Goal: Information Seeking & Learning: Learn about a topic

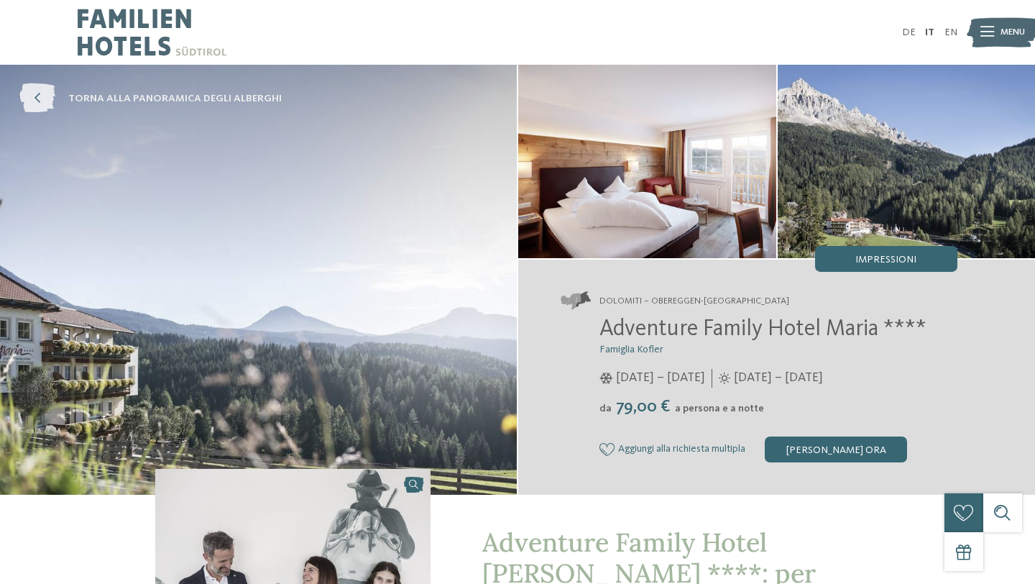
click at [42, 98] on icon at bounding box center [37, 98] width 36 height 29
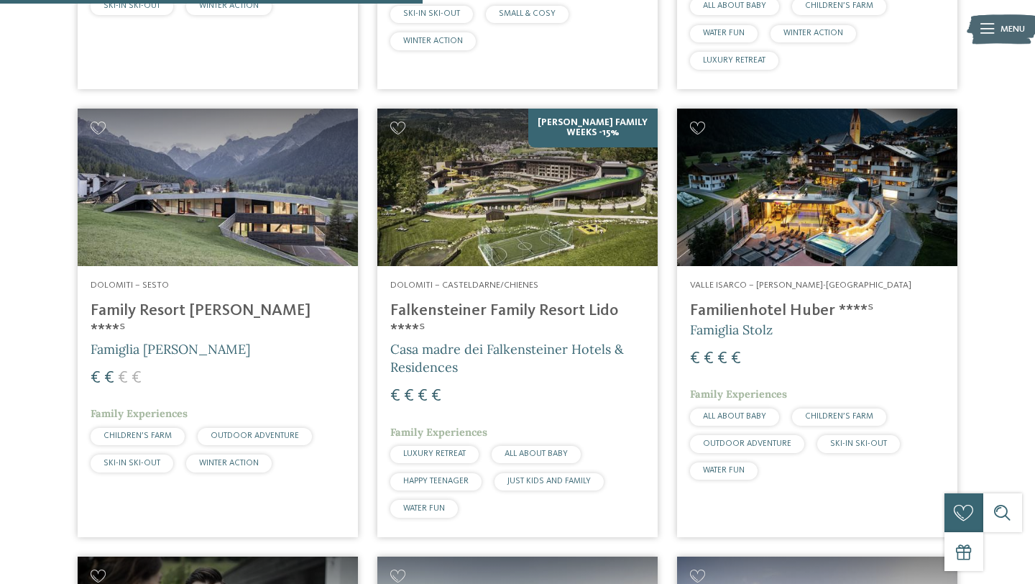
scroll to position [795, 0]
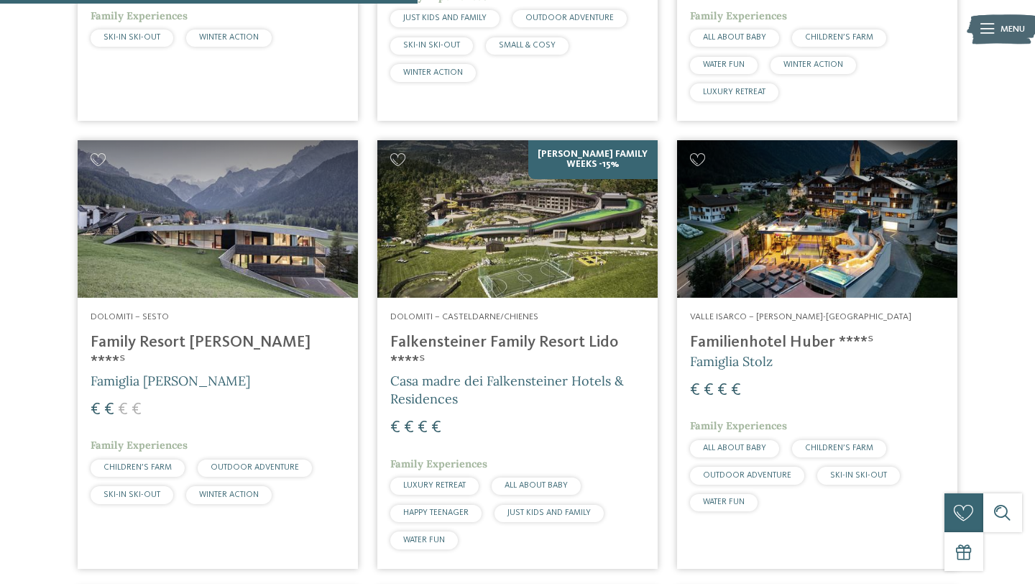
click at [230, 335] on h4 "Family Resort Rainer ****ˢ" at bounding box center [218, 352] width 254 height 39
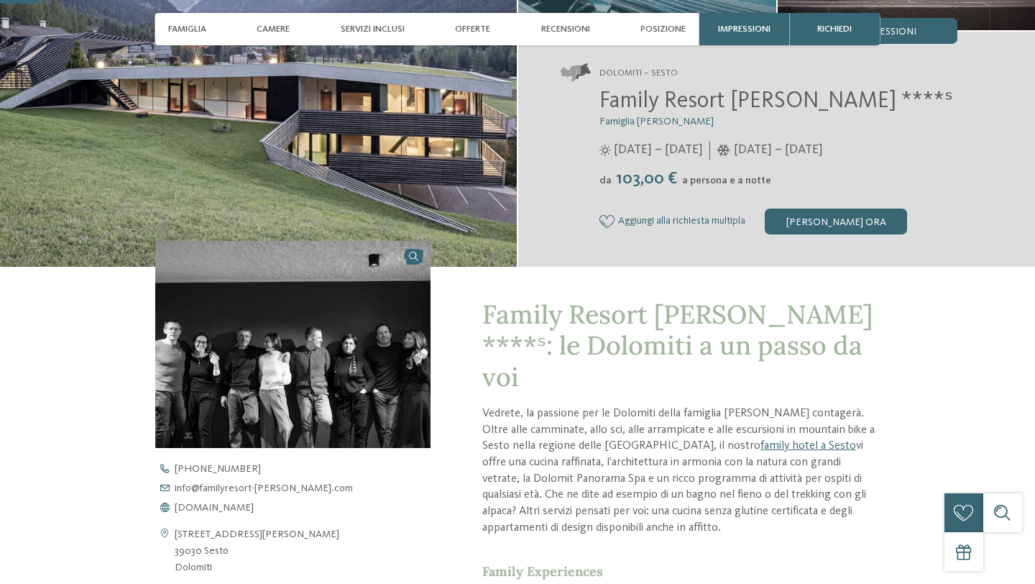
scroll to position [254, 0]
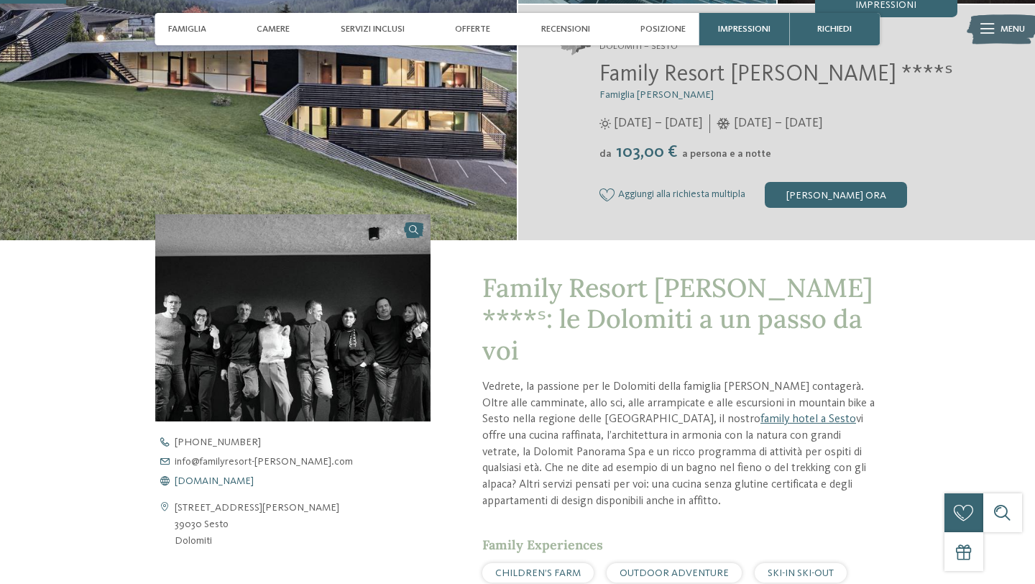
click at [253, 484] on span "www.familyresort-rainer.com" at bounding box center [214, 481] width 79 height 10
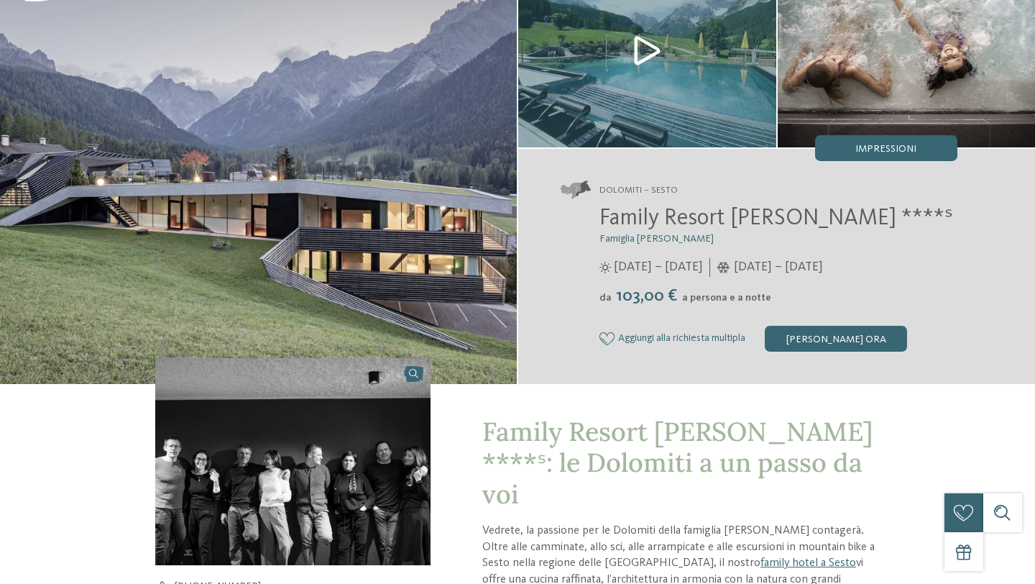
scroll to position [0, 0]
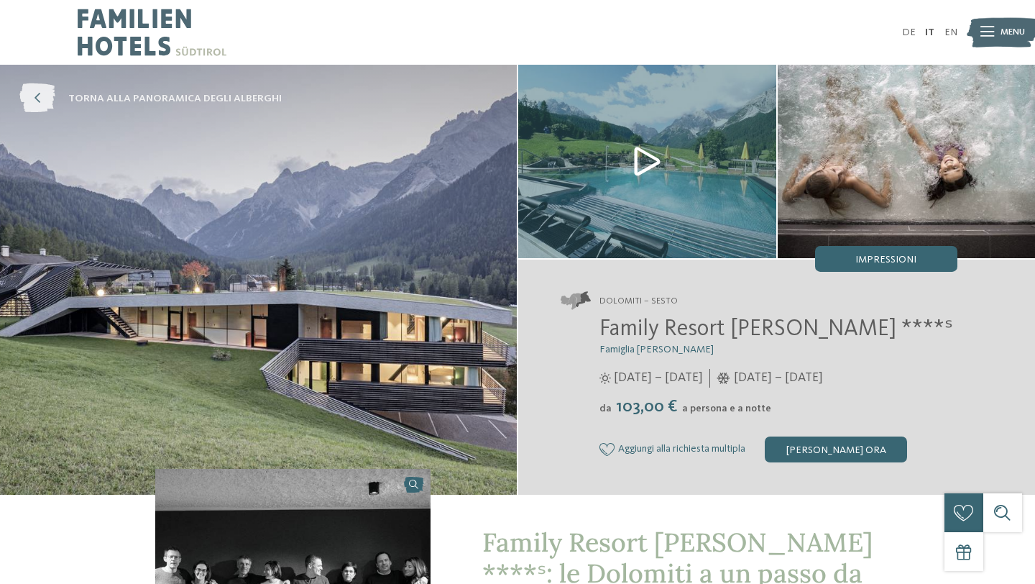
click at [38, 104] on icon at bounding box center [37, 98] width 36 height 29
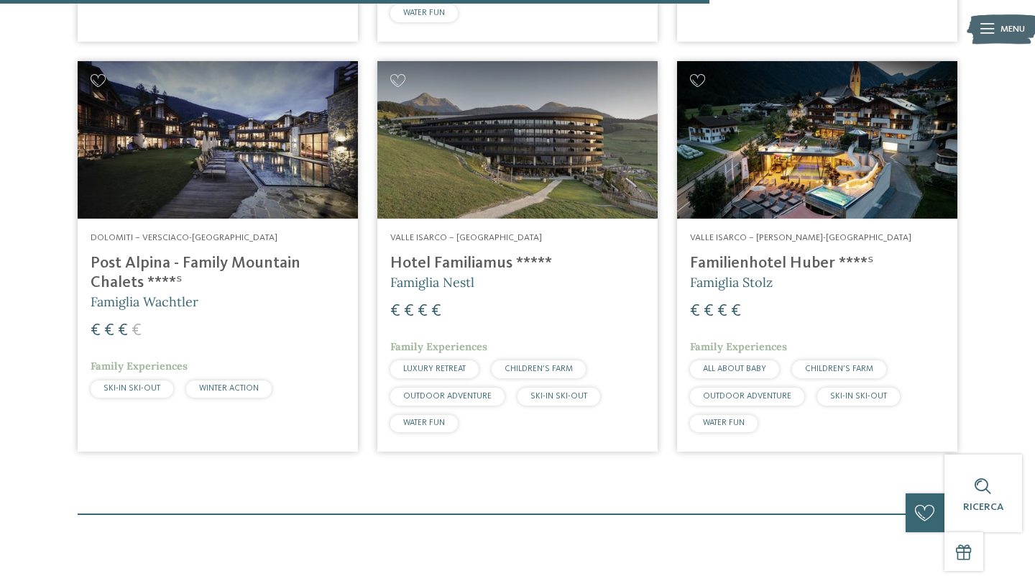
scroll to position [1350, 0]
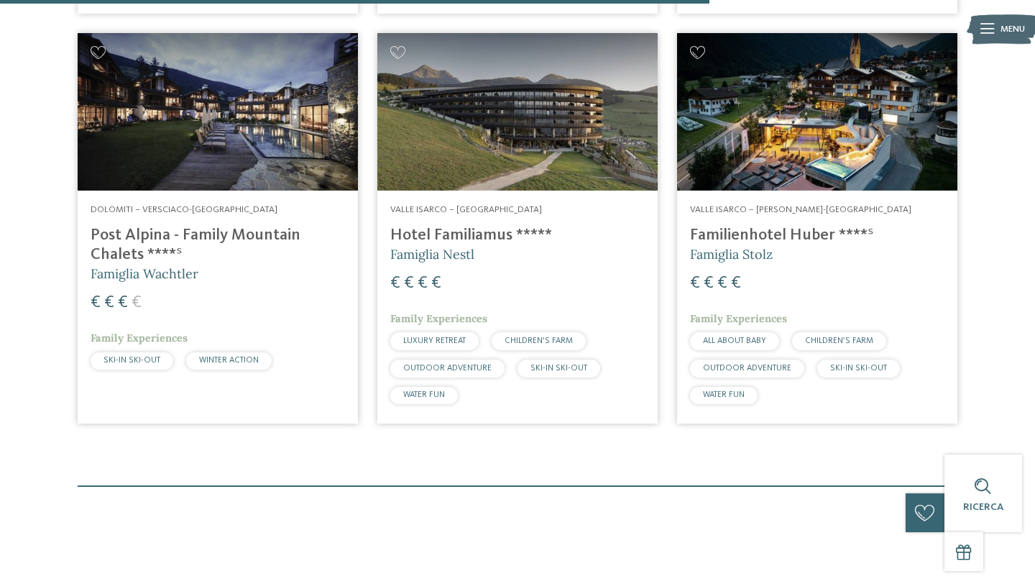
click at [260, 241] on h4 "Post Alpina - Family Mountain Chalets ****ˢ" at bounding box center [218, 245] width 254 height 39
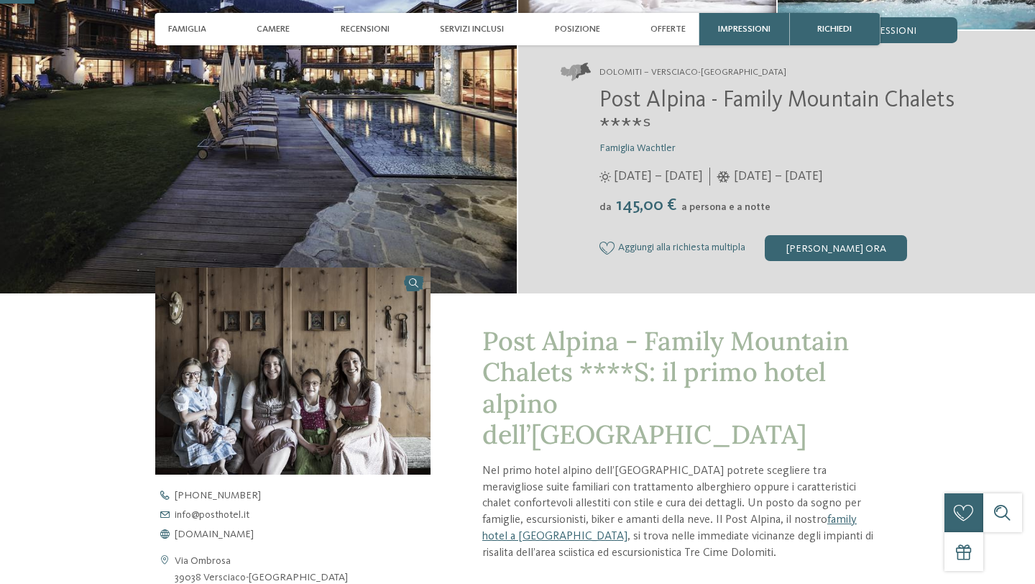
scroll to position [291, 0]
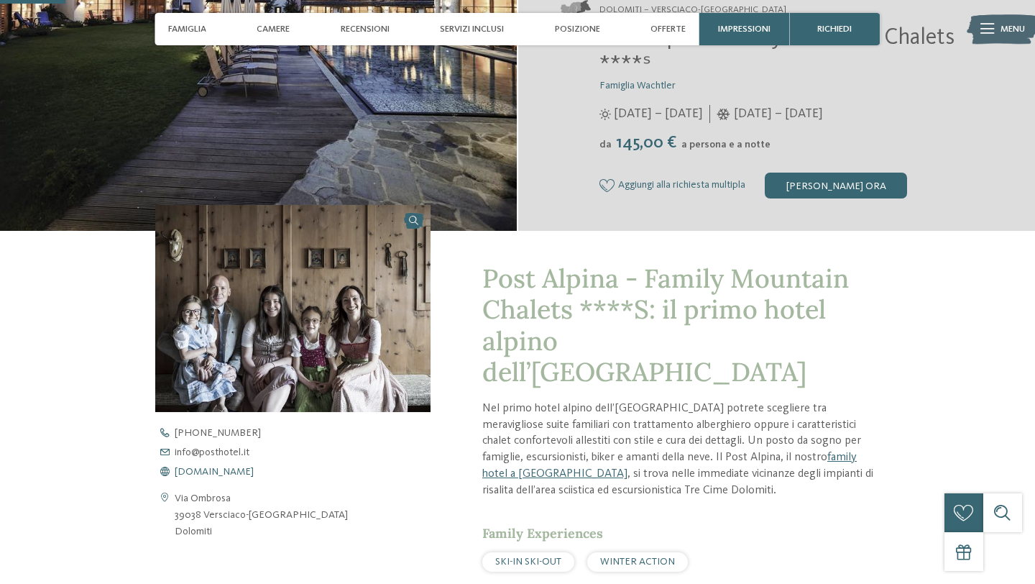
click at [241, 474] on span "[DOMAIN_NAME]" at bounding box center [214, 471] width 79 height 10
